Goal: Task Accomplishment & Management: Manage account settings

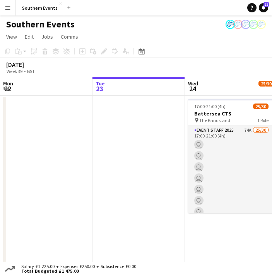
scroll to position [0, 312]
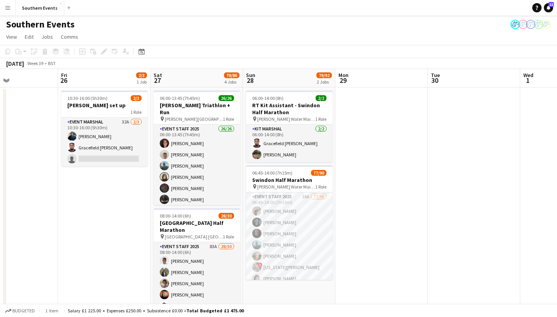
click at [272, 173] on app-date-cell at bounding box center [381, 322] width 92 height 470
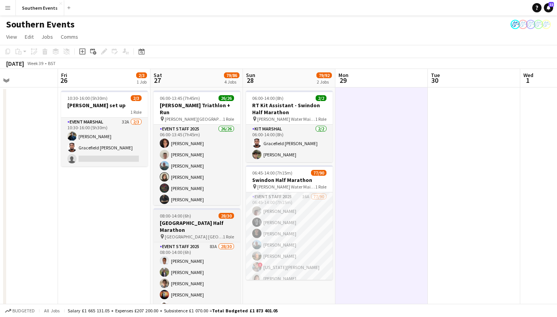
click at [212, 218] on div "08:00-14:00 (6h) 28/30" at bounding box center [197, 216] width 87 height 6
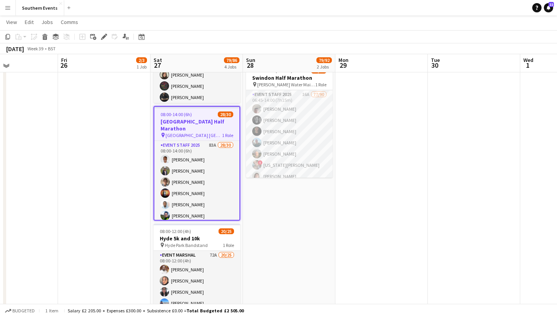
scroll to position [101, 0]
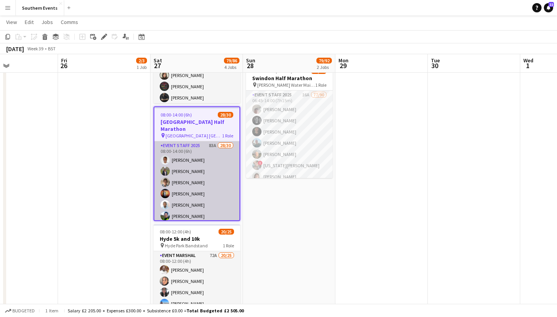
click at [223, 141] on app-card-role "Event Staff 2025 83A 28/30 08:00-14:00 (6h) Ekow Tachie-Mensah Dhanuvarsha Rama…" at bounding box center [196, 320] width 85 height 359
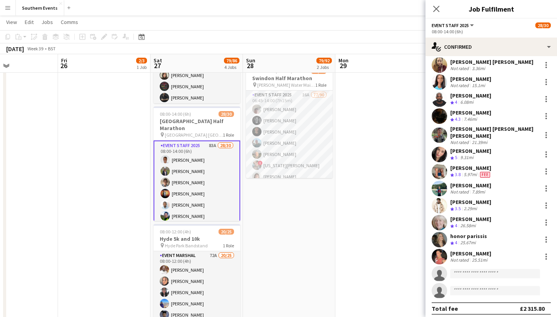
scroll to position [298, 0]
click at [272, 274] on input at bounding box center [495, 273] width 90 height 9
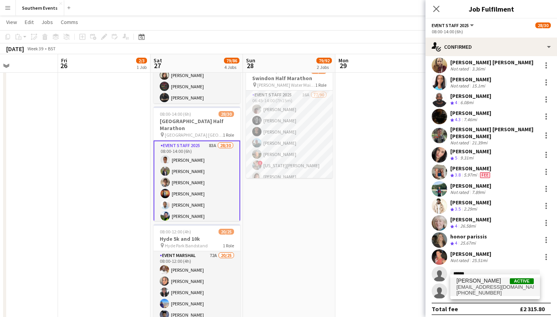
type input "******"
click at [272, 275] on span "[PERSON_NAME]" at bounding box center [479, 280] width 44 height 7
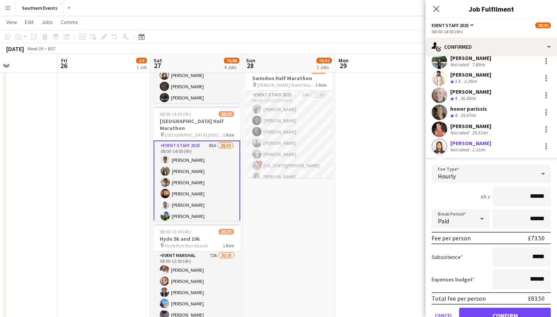
scroll to position [461, 0]
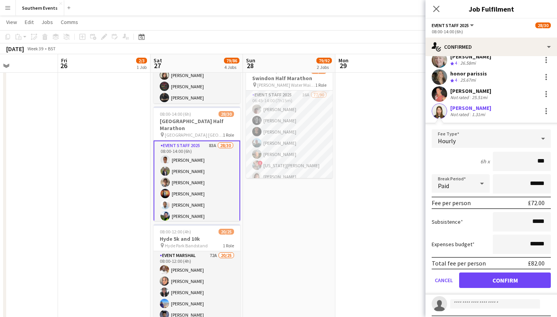
type input "**"
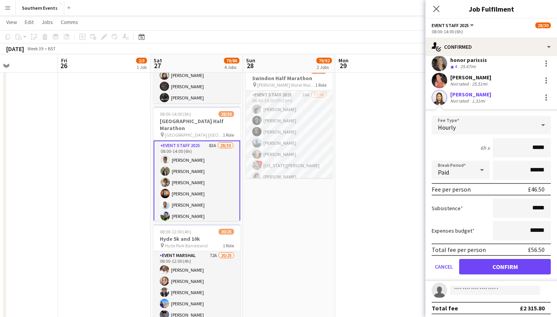
scroll to position [474, 0]
type input "*****"
click at [272, 264] on button "Confirm" at bounding box center [505, 267] width 92 height 15
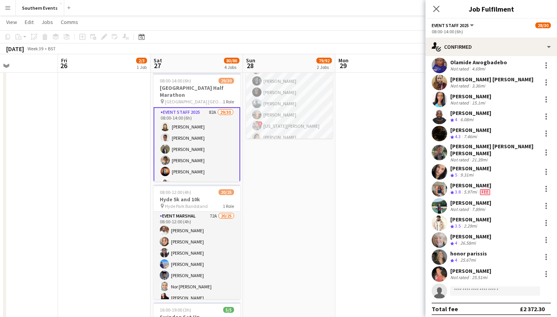
scroll to position [0, 0]
click at [181, 114] on app-card-role "Event Staff 2025 82A 29/30 08:00-14:00 (6h) [PERSON_NAME] [PERSON_NAME] Dhanuva…" at bounding box center [197, 287] width 87 height 360
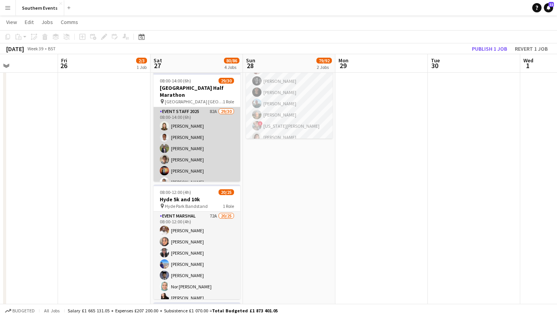
click at [197, 111] on app-card-role "Event Staff 2025 82A 29/30 08:00-14:00 (6h) [PERSON_NAME] [PERSON_NAME] Dhanuva…" at bounding box center [197, 286] width 87 height 359
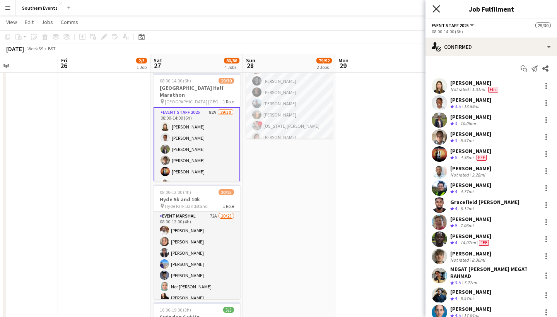
click at [272, 6] on icon "Close pop-in" at bounding box center [436, 8] width 7 height 7
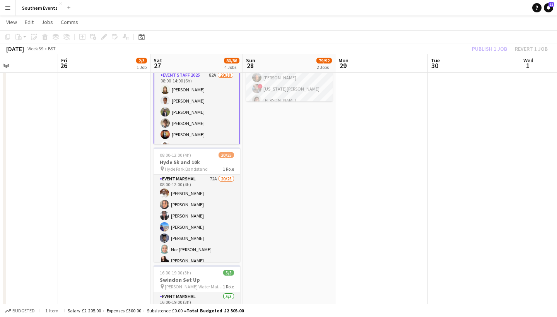
scroll to position [-1, 0]
click at [195, 128] on app-card-role "Event Staff 2025 82A 29/30 08:00-14:00 (6h) [PERSON_NAME] [PERSON_NAME] Dhanuva…" at bounding box center [197, 250] width 87 height 360
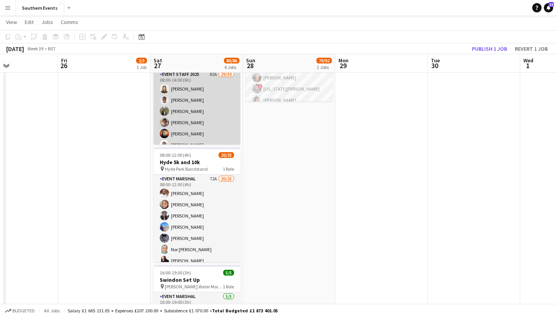
scroll to position [0, 0]
click at [202, 106] on app-card-role "Event Staff 2025 82A 29/30 08:00-14:00 (6h) [PERSON_NAME] [PERSON_NAME] Dhanuva…" at bounding box center [197, 249] width 87 height 359
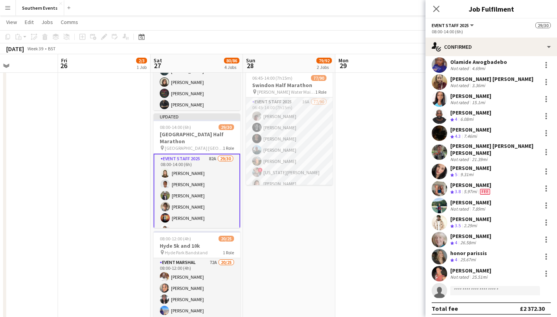
scroll to position [298, 0]
click at [272, 185] on app-user-avatar at bounding box center [439, 188] width 15 height 15
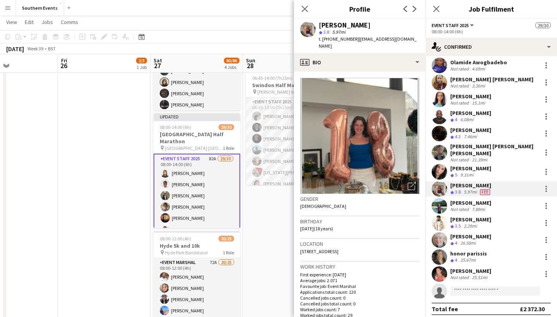
scroll to position [0, 0]
click at [272, 14] on div "Close pop-in" at bounding box center [305, 9] width 22 height 18
click at [272, 10] on icon at bounding box center [304, 8] width 7 height 7
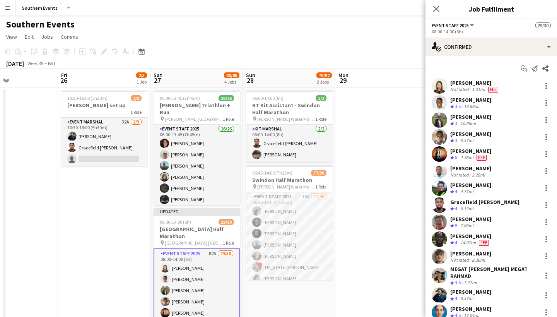
click at [272, 159] on span "Fee" at bounding box center [482, 158] width 10 height 6
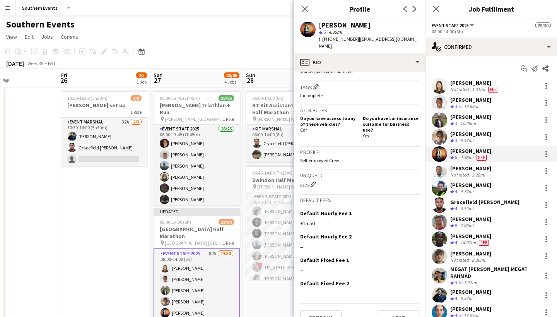
click at [272, 92] on span "Fee" at bounding box center [493, 90] width 10 height 6
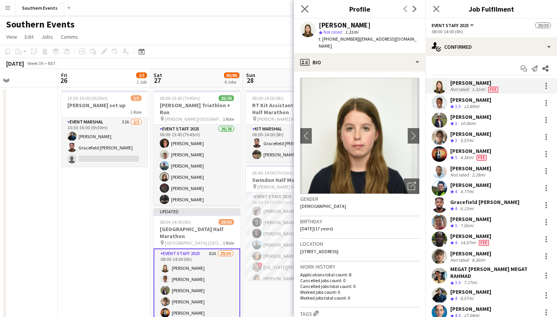
click at [272, 4] on app-icon "Close pop-in" at bounding box center [304, 8] width 11 height 11
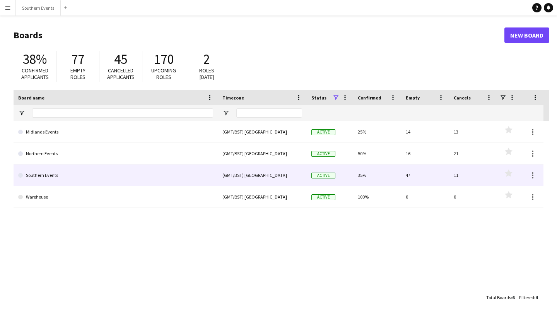
click at [43, 176] on link "Southern Events" at bounding box center [115, 175] width 195 height 22
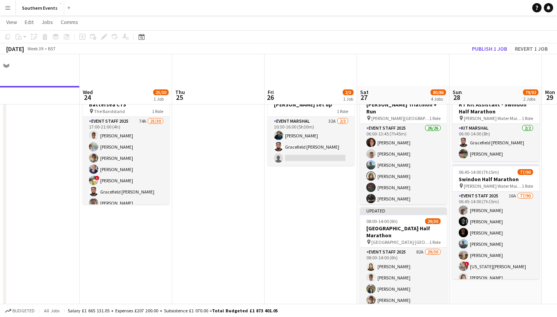
scroll to position [82, 0]
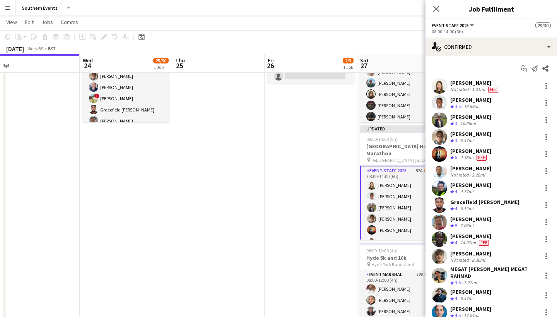
click at [491, 89] on span "Fee" at bounding box center [493, 90] width 10 height 6
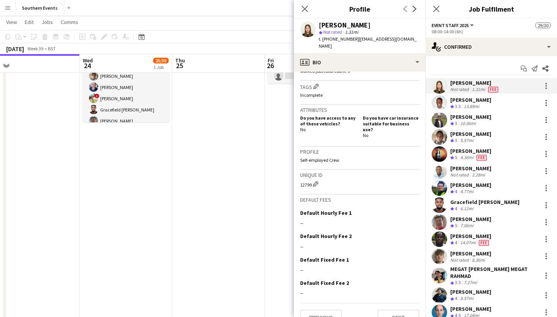
scroll to position [226, 0]
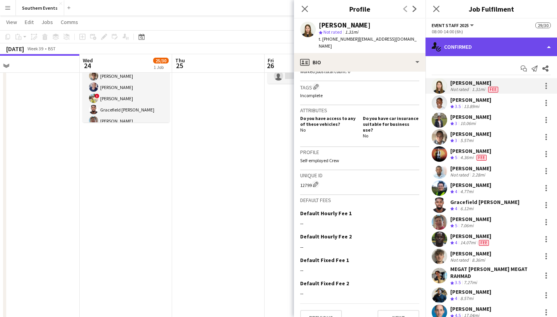
click at [511, 43] on div "single-neutral-actions-check-2 Confirmed" at bounding box center [492, 47] width 132 height 19
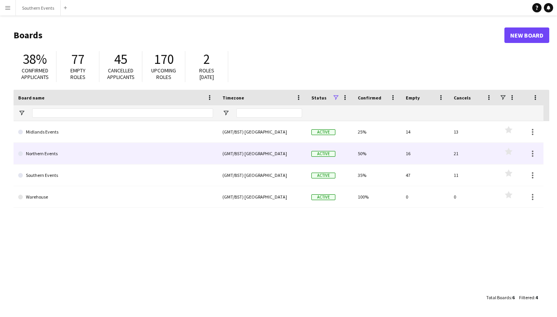
click at [68, 169] on link "Southern Events" at bounding box center [115, 175] width 195 height 22
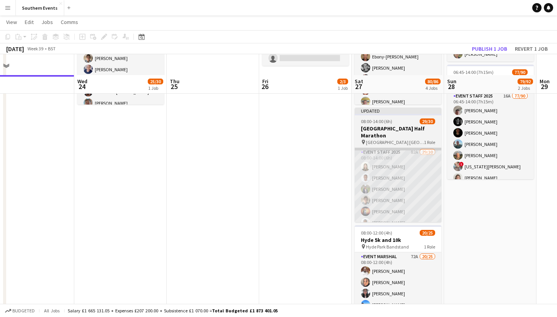
scroll to position [121, 0]
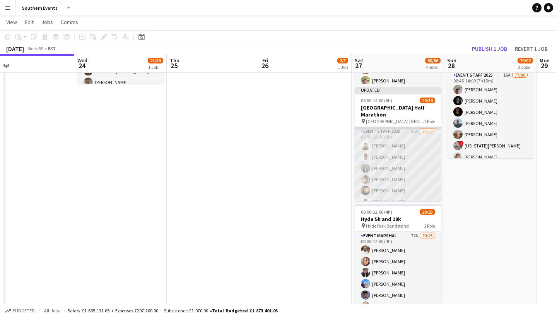
click at [397, 185] on app-card-role "Event Staff 2025 82A 29/30 08:00-14:00 (6h) [PERSON_NAME] [PERSON_NAME] Dhanuva…" at bounding box center [398, 306] width 87 height 359
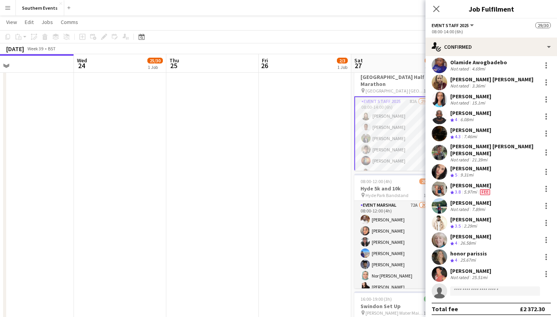
scroll to position [151, 0]
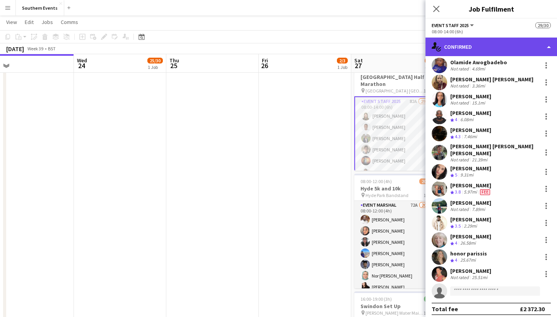
click at [543, 43] on div "single-neutral-actions-check-2 Confirmed" at bounding box center [492, 47] width 132 height 19
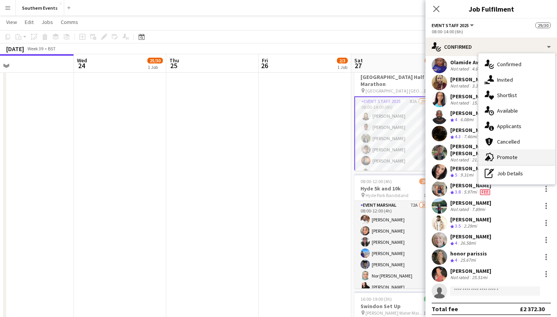
click at [516, 153] on div "advertising-megaphone Promote" at bounding box center [517, 156] width 77 height 15
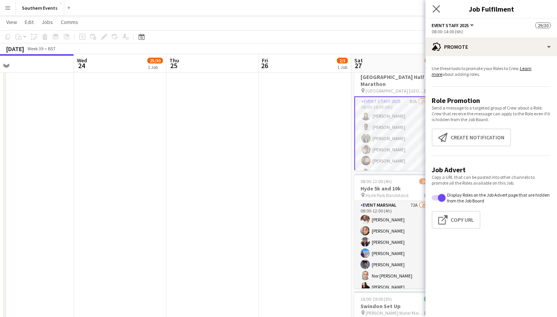
click at [437, 13] on app-icon "Close pop-in" at bounding box center [436, 8] width 11 height 11
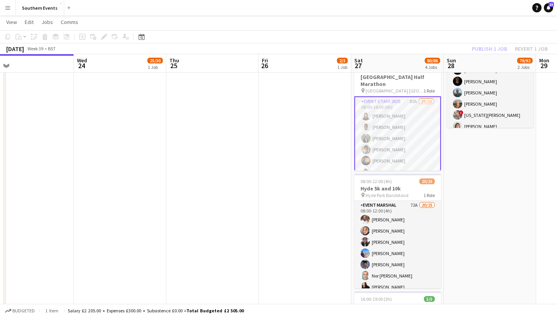
click at [407, 144] on app-card-role "Event Staff 2025 82A 29/30 08:00-14:00 (6h) [PERSON_NAME] [PERSON_NAME] Dhanuva…" at bounding box center [397, 276] width 87 height 360
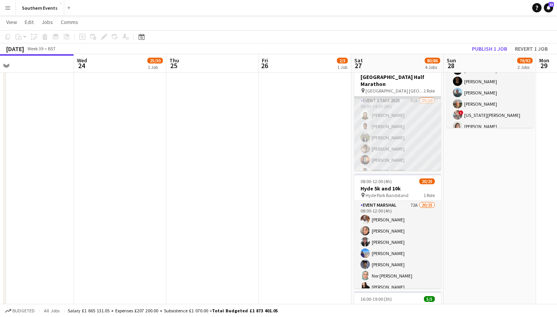
click at [406, 127] on app-card-role "Event Staff 2025 82A 29/30 08:00-14:00 (6h) [PERSON_NAME] [PERSON_NAME] Dhanuva…" at bounding box center [397, 275] width 87 height 359
click at [407, 125] on app-card-role "Event Staff 2025 82A 29/30 08:00-14:00 (6h) [PERSON_NAME] [PERSON_NAME] Dhanuva…" at bounding box center [397, 275] width 87 height 359
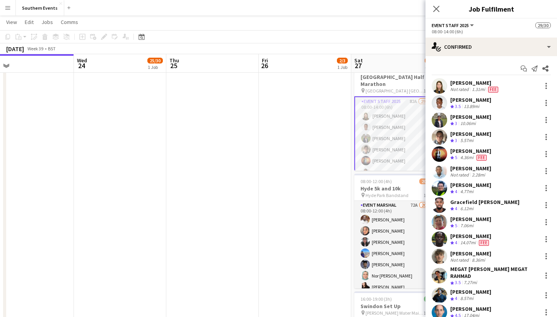
click at [475, 89] on div "1.31mi" at bounding box center [478, 89] width 16 height 6
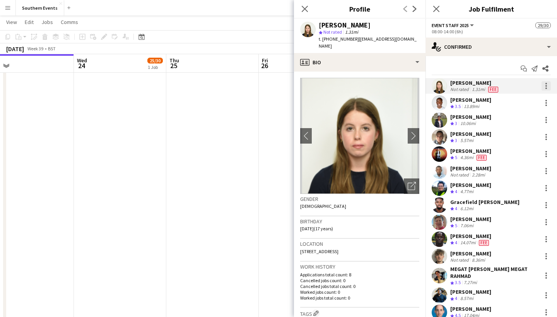
click at [544, 87] on div at bounding box center [546, 85] width 9 height 9
click at [507, 34] on div at bounding box center [278, 158] width 557 height 317
click at [310, 12] on div "Close pop-in" at bounding box center [305, 9] width 22 height 18
click at [305, 9] on icon at bounding box center [304, 8] width 7 height 7
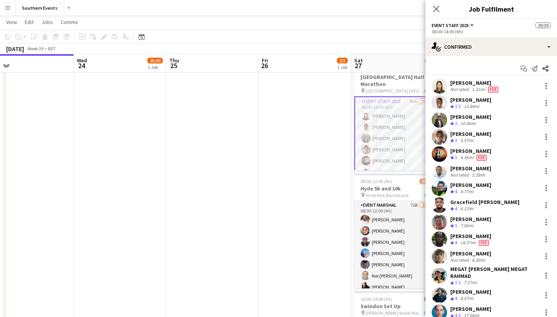
click at [299, 145] on app-date-cell "10:30-16:00 (5h30m) 2/3 [PERSON_NAME] set up 1 Role Event Marshal 32A [DATE] 10…" at bounding box center [305, 302] width 92 height 734
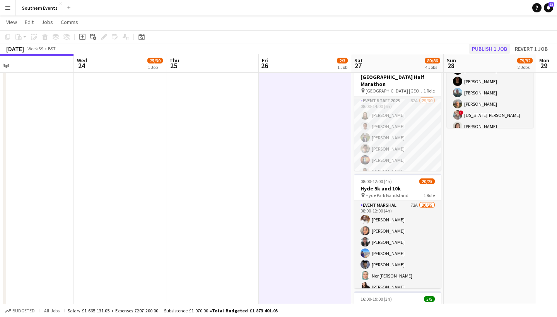
click at [487, 50] on button "Publish 1 job" at bounding box center [489, 49] width 41 height 10
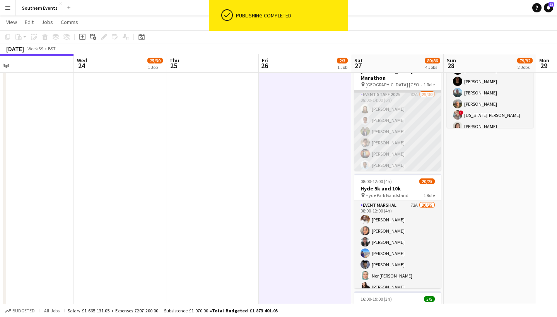
click at [414, 146] on app-card-role "Event Staff 2025 82A 29/30 08:00-14:00 (6h) [PERSON_NAME] [PERSON_NAME] Dhanuva…" at bounding box center [397, 269] width 87 height 359
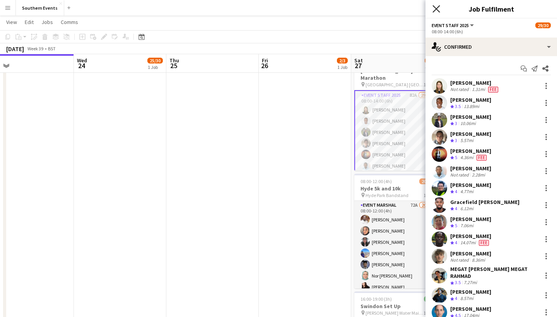
click at [437, 8] on icon "Close pop-in" at bounding box center [436, 8] width 7 height 7
